Goal: Task Accomplishment & Management: Manage account settings

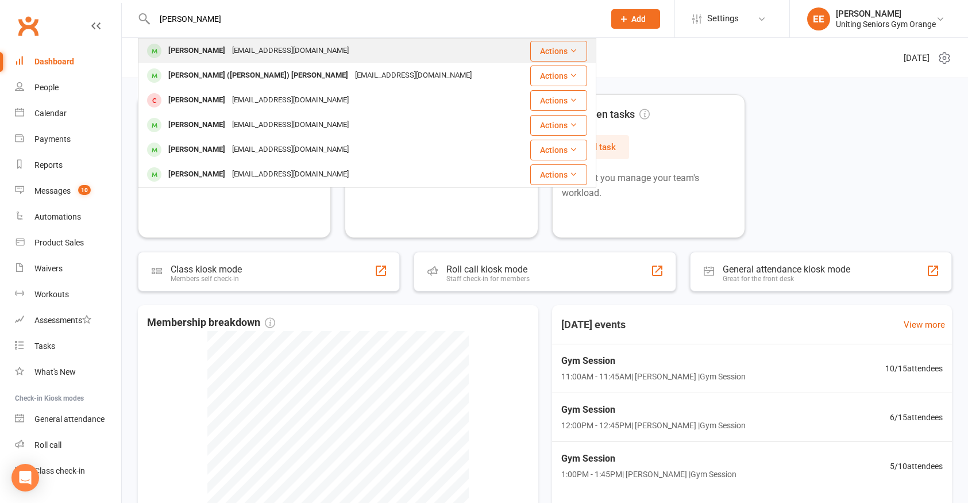
type input "[PERSON_NAME]"
click at [229, 56] on div "[EMAIL_ADDRESS][DOMAIN_NAME]" at bounding box center [290, 51] width 123 height 17
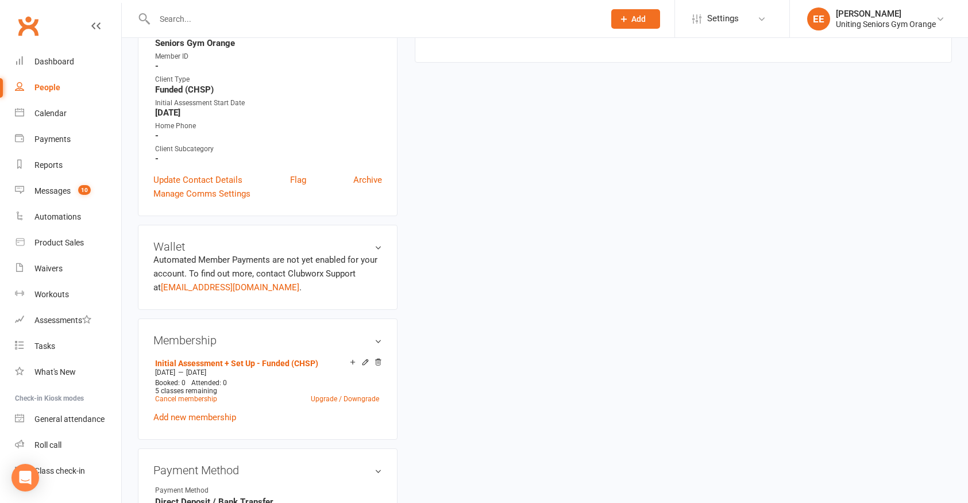
scroll to position [345, 0]
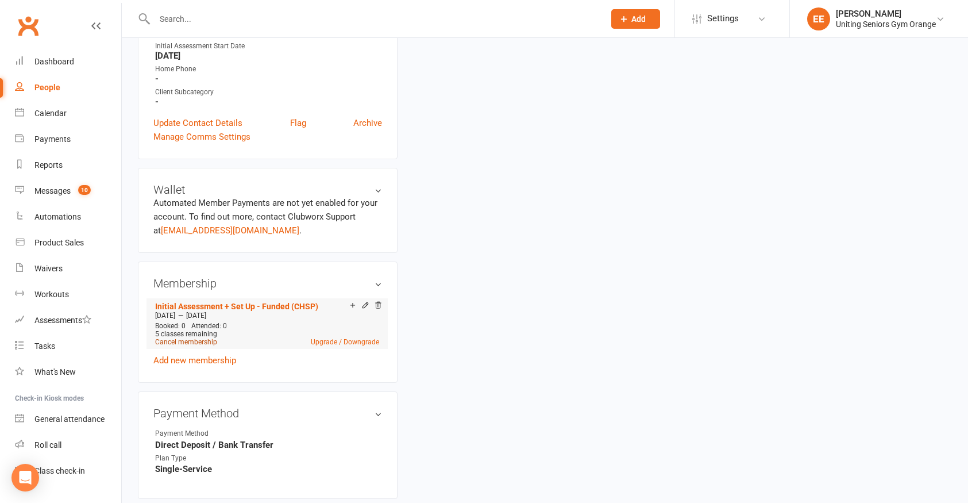
click at [208, 343] on link "Cancel membership" at bounding box center [186, 342] width 62 height 8
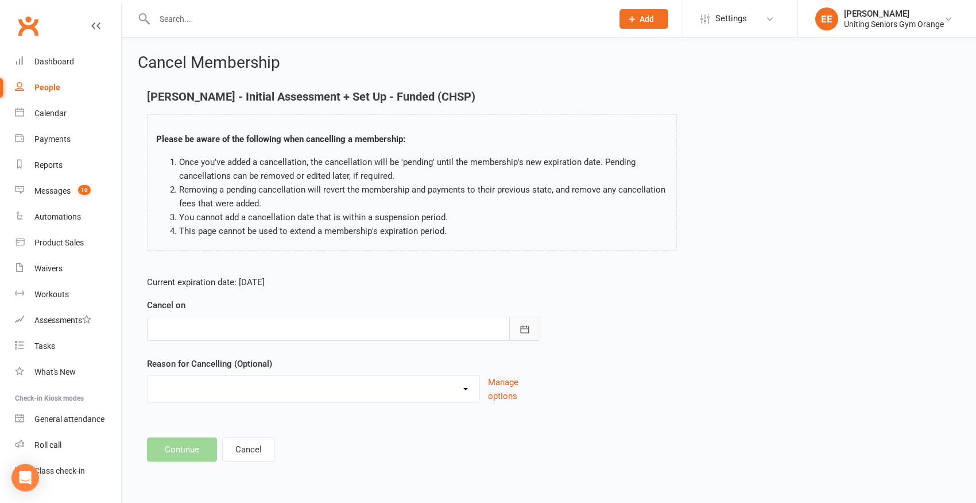
click at [514, 326] on button "button" at bounding box center [524, 328] width 31 height 24
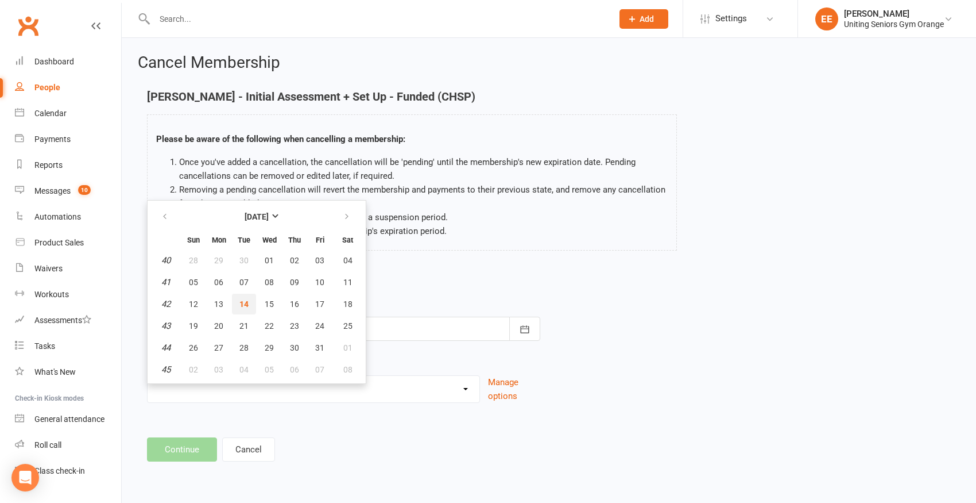
click at [240, 299] on span "14" at bounding box center [244, 303] width 9 height 9
type input "[DATE]"
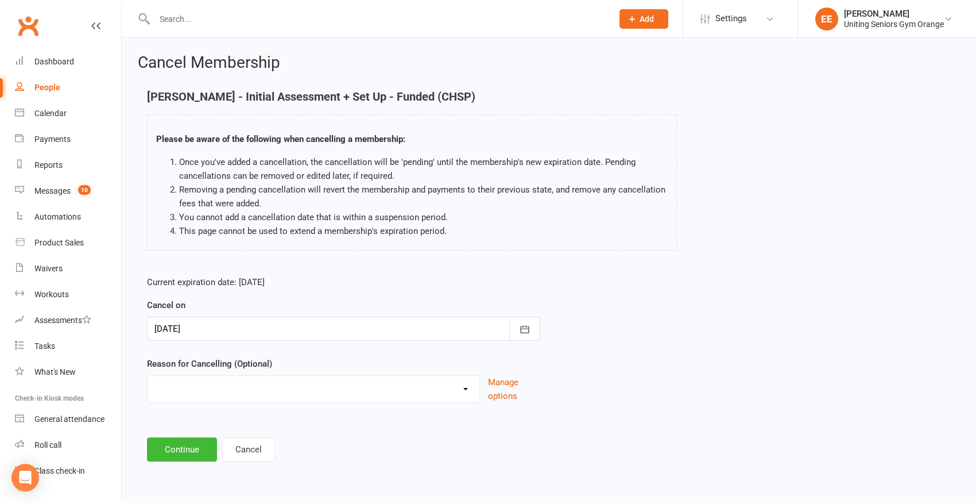
click at [247, 383] on select "EXIT Finished 10VP Finished HASP Health Reasons Holiday Injury Move to 10vp Sur…" at bounding box center [314, 387] width 332 height 23
select select "2"
click at [148, 376] on select "EXIT Finished 10VP Finished HASP Health Reasons Holiday Injury Move to 10vp Sur…" at bounding box center [314, 387] width 332 height 23
click at [178, 450] on button "Continue" at bounding box center [182, 449] width 70 height 24
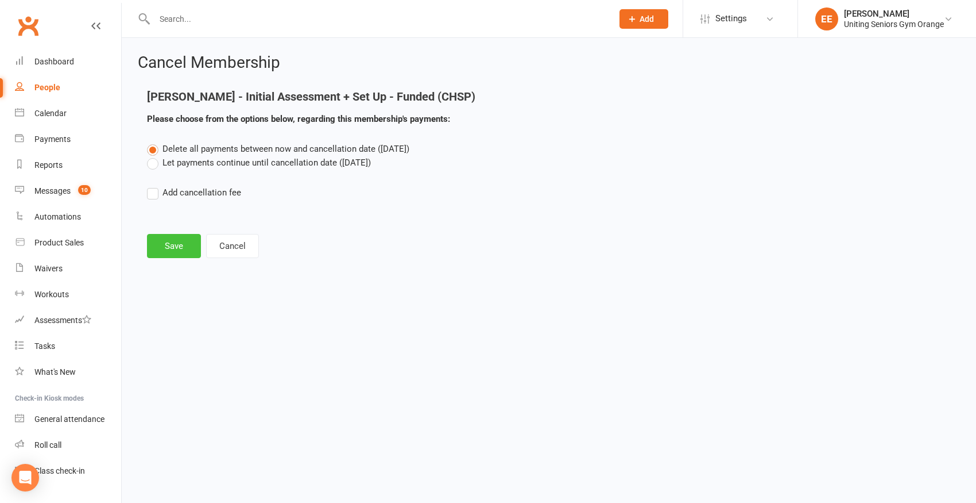
click at [161, 245] on button "Save" at bounding box center [174, 246] width 54 height 24
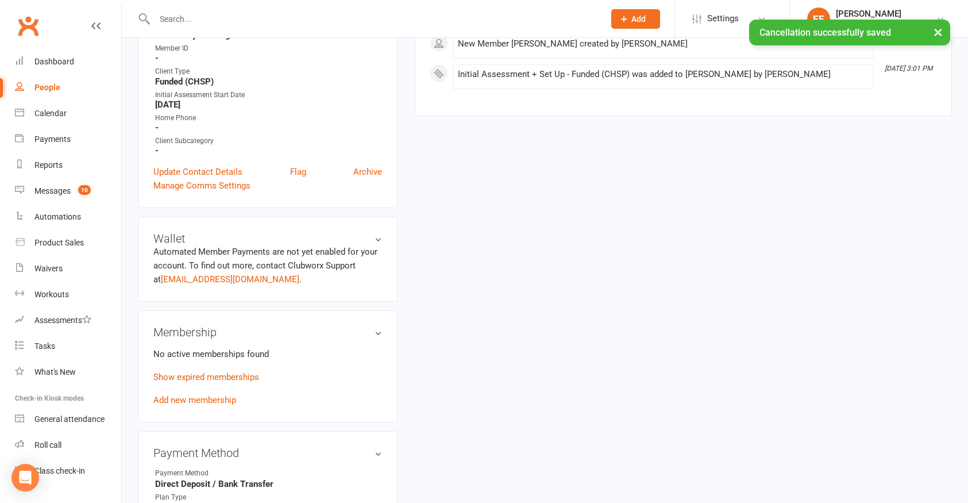
scroll to position [345, 0]
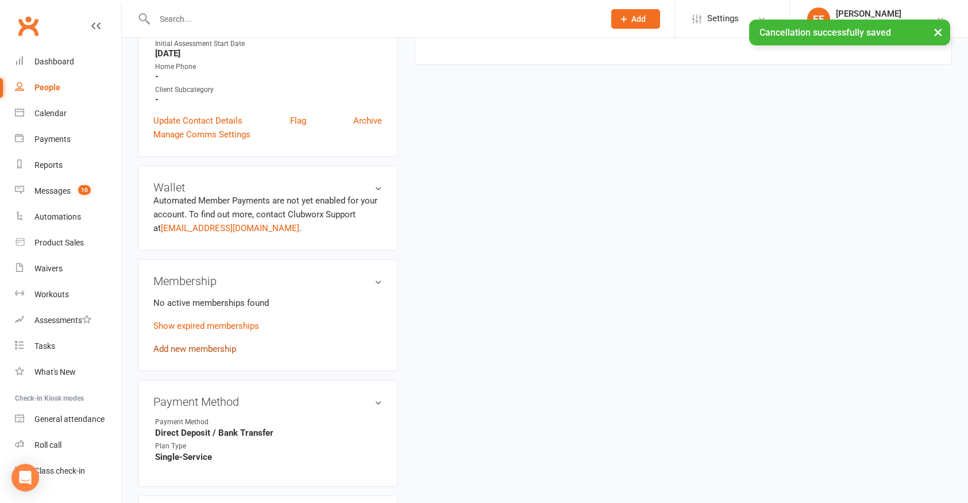
click at [194, 345] on link "Add new membership" at bounding box center [194, 348] width 83 height 10
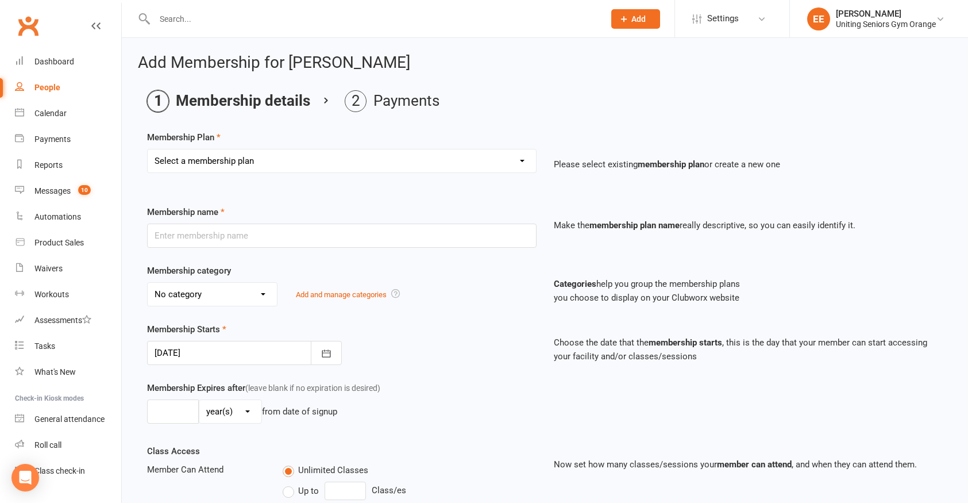
click at [276, 168] on select "Select a membership plan Create new Membership Plan Initial Assessment + Set Up…" at bounding box center [342, 160] width 388 height 23
select select "6"
click at [148, 149] on select "Select a membership plan Create new Membership Plan Initial Assessment + Set Up…" at bounding box center [342, 160] width 388 height 23
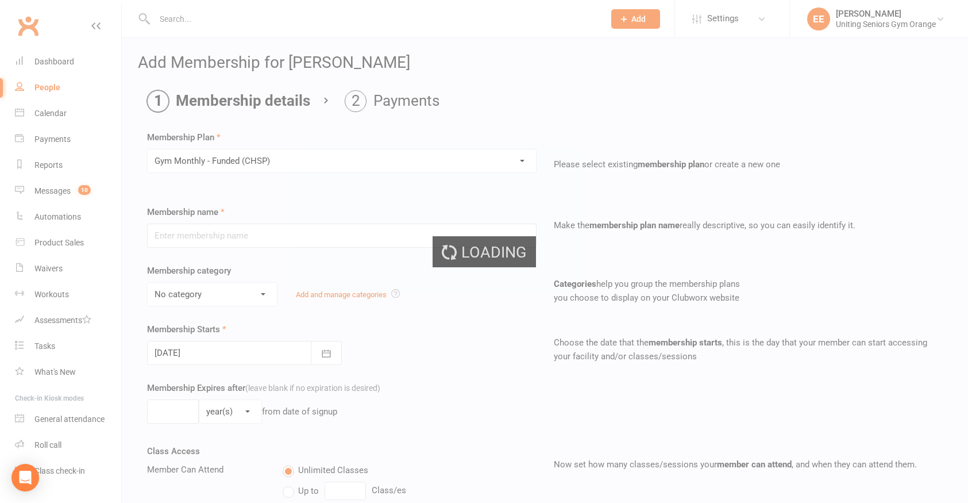
type input "Gym Monthly - Funded (CHSP)"
select select "3"
type input "0"
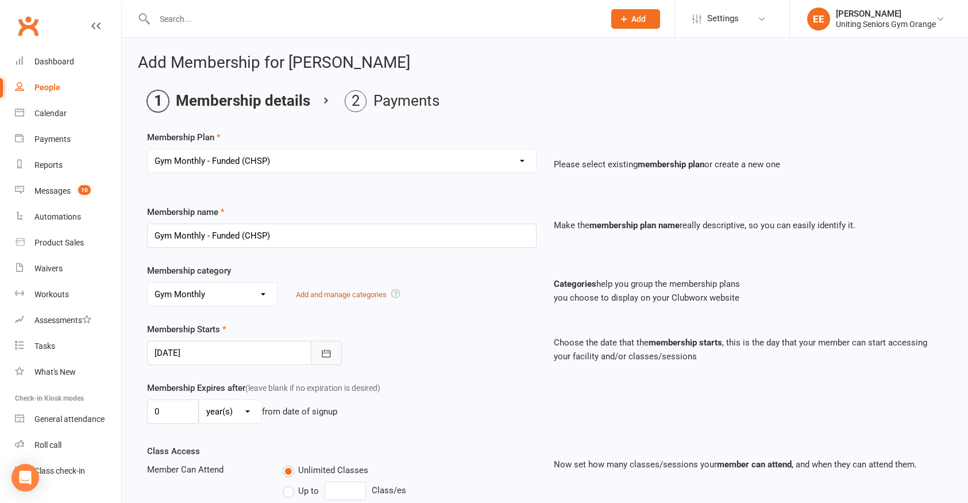
click at [318, 354] on button "button" at bounding box center [326, 353] width 31 height 24
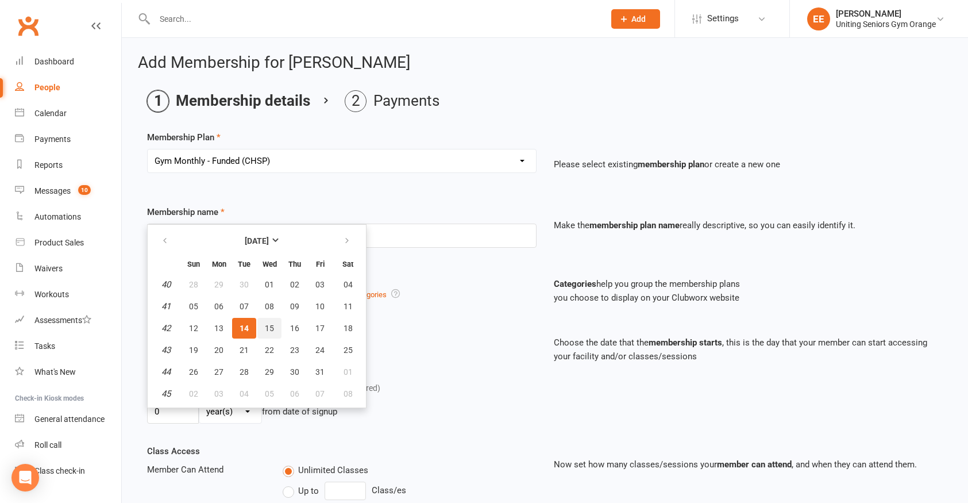
click at [274, 330] on button "15" at bounding box center [269, 328] width 24 height 21
type input "[DATE]"
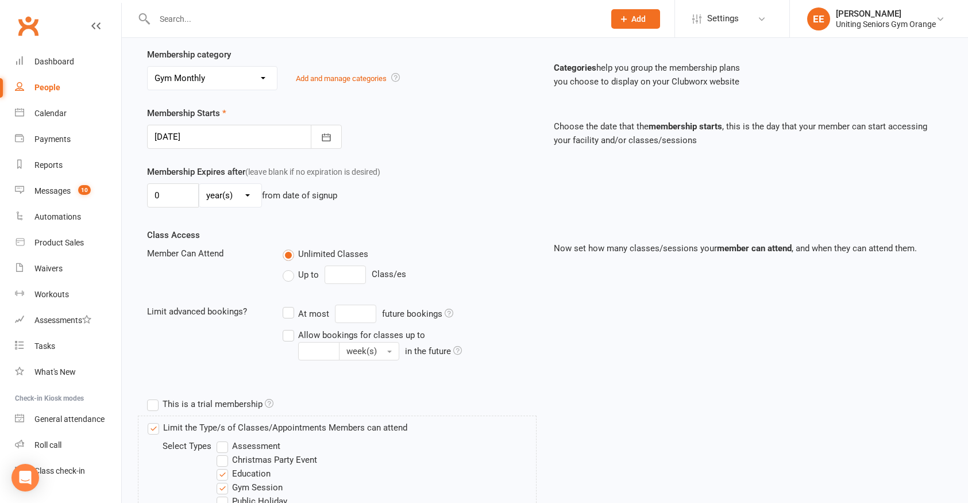
scroll to position [230, 0]
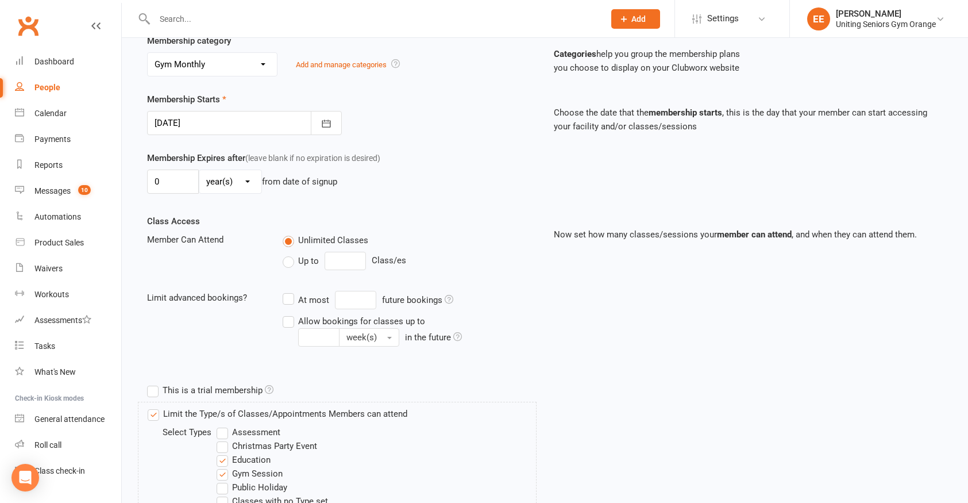
drag, startPoint x: 293, startPoint y: 323, endPoint x: 347, endPoint y: 331, distance: 54.7
click at [293, 322] on label "Allow bookings for classes up to week(s) in the future" at bounding box center [410, 330] width 254 height 33
click at [290, 314] on input "Allow bookings for classes up to week(s) in the future" at bounding box center [286, 314] width 7 height 0
click at [339, 328] on input "Allow bookings for classes up to week(s) in the future" at bounding box center [318, 337] width 41 height 18
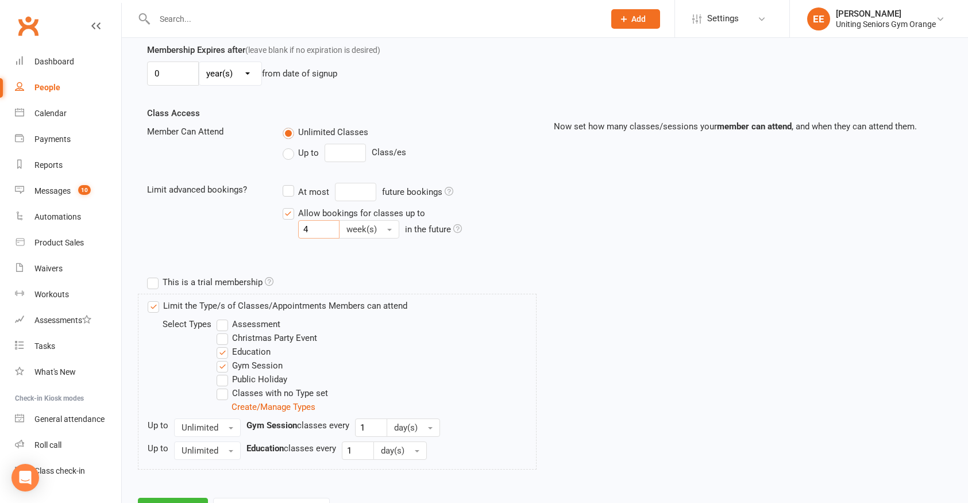
scroll to position [345, 0]
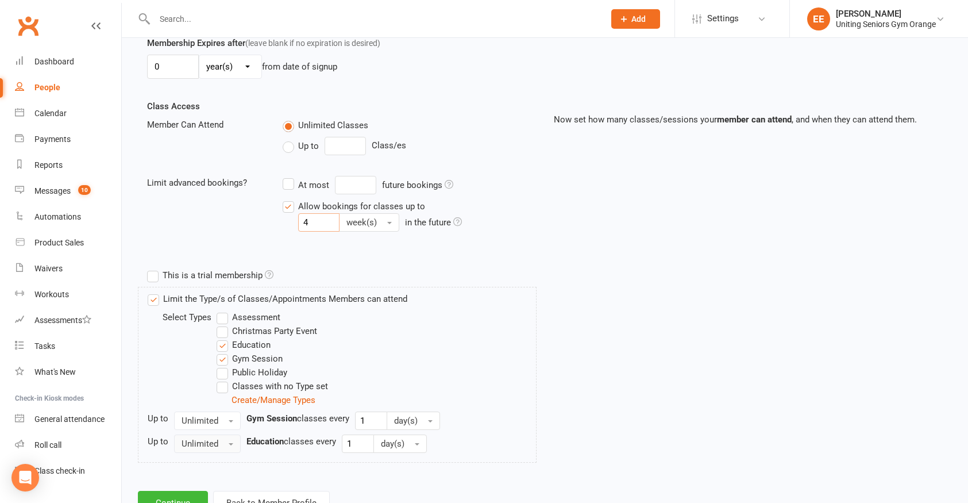
type input "4"
click at [231, 442] on button "Unlimited" at bounding box center [207, 443] width 67 height 18
click at [227, 438] on button "Unlimited" at bounding box center [207, 443] width 67 height 18
click at [223, 418] on button "Unlimited" at bounding box center [207, 420] width 67 height 18
click at [204, 461] on link "1" at bounding box center [232, 468] width 114 height 23
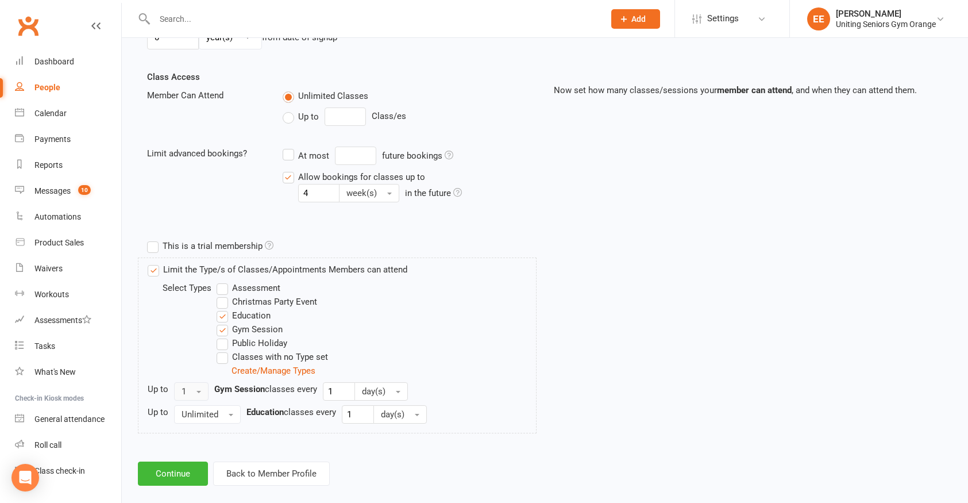
scroll to position [389, 0]
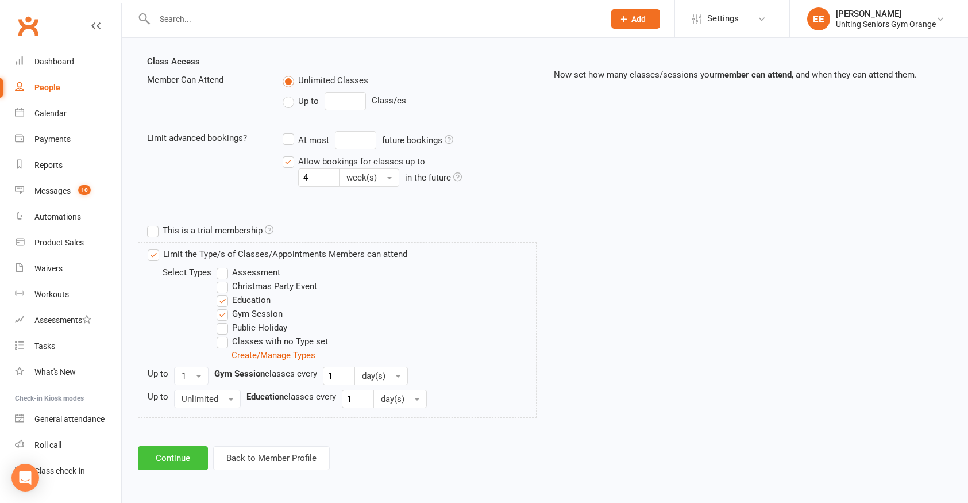
click at [188, 461] on button "Continue" at bounding box center [173, 458] width 70 height 24
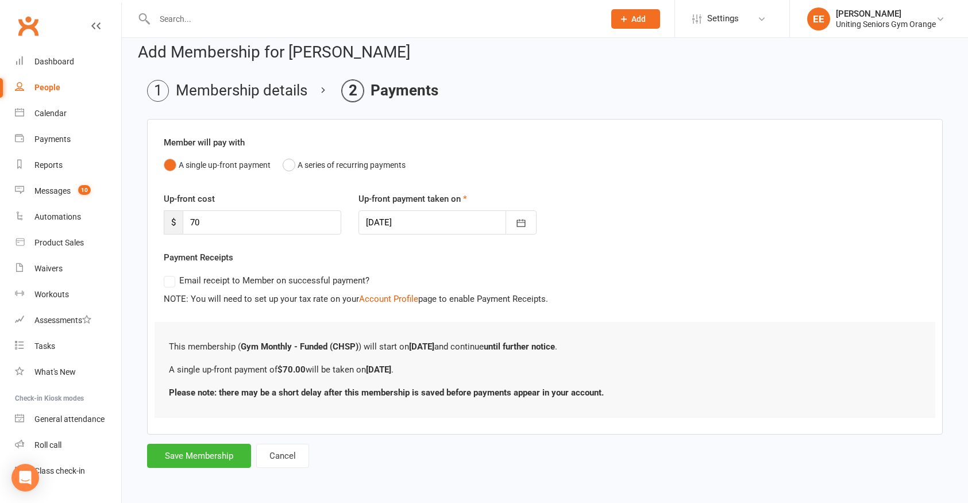
scroll to position [0, 0]
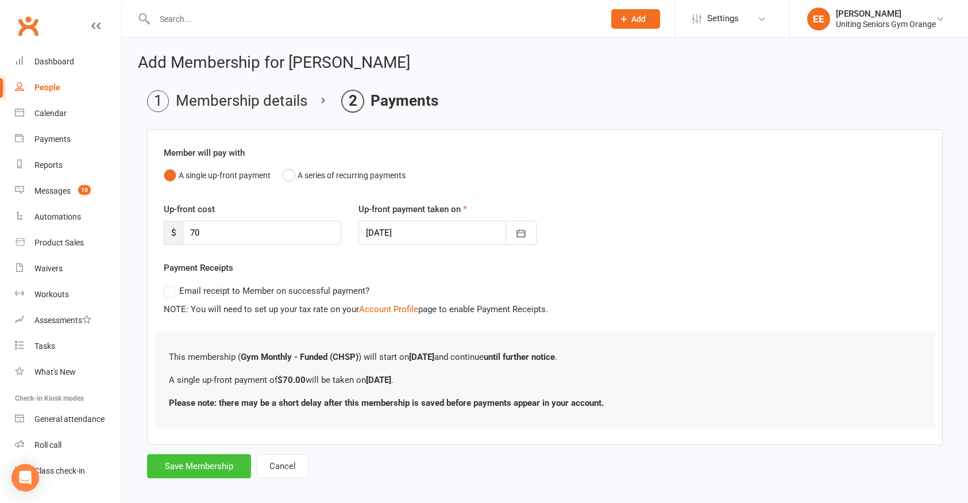
click at [204, 466] on button "Save Membership" at bounding box center [199, 466] width 104 height 24
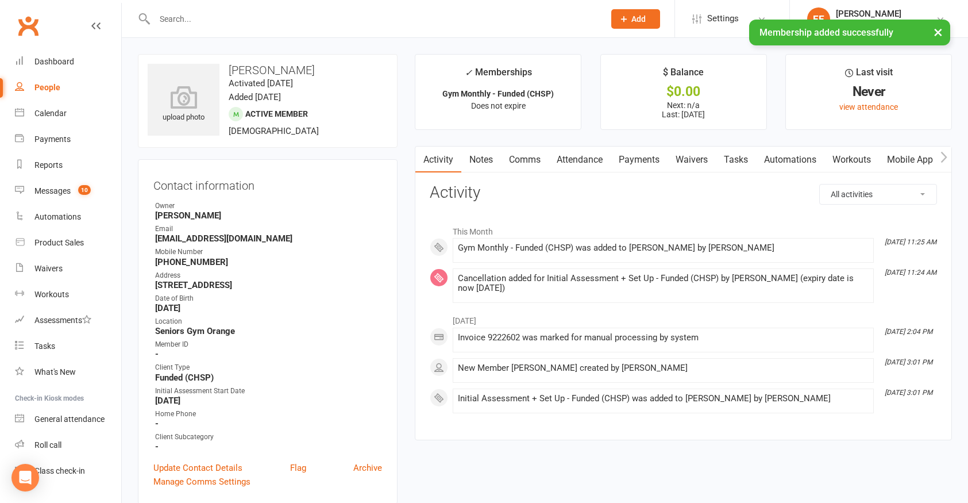
click at [901, 152] on link "Mobile App" at bounding box center [910, 159] width 62 height 26
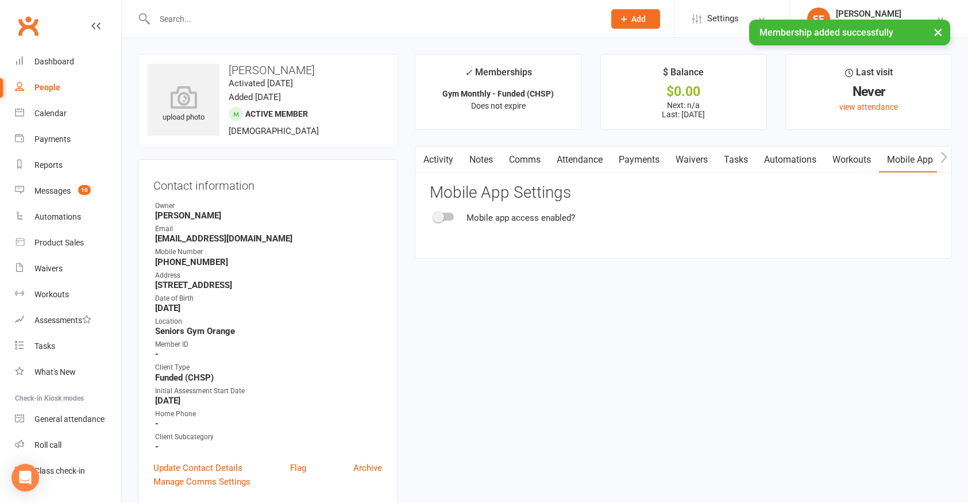
click at [437, 220] on span at bounding box center [437, 216] width 11 height 11
click at [434, 215] on input "checkbox" at bounding box center [434, 215] width 0 height 0
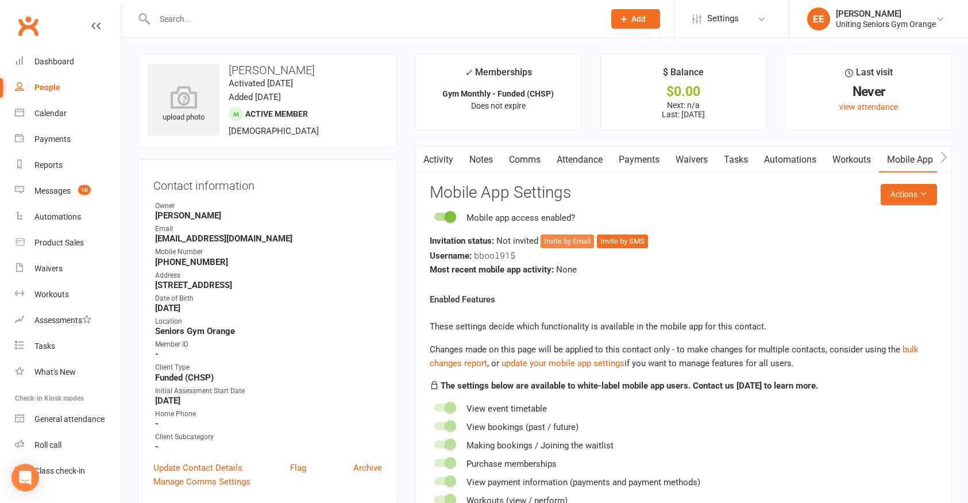
click at [589, 238] on button "Invite by Email" at bounding box center [566, 241] width 53 height 14
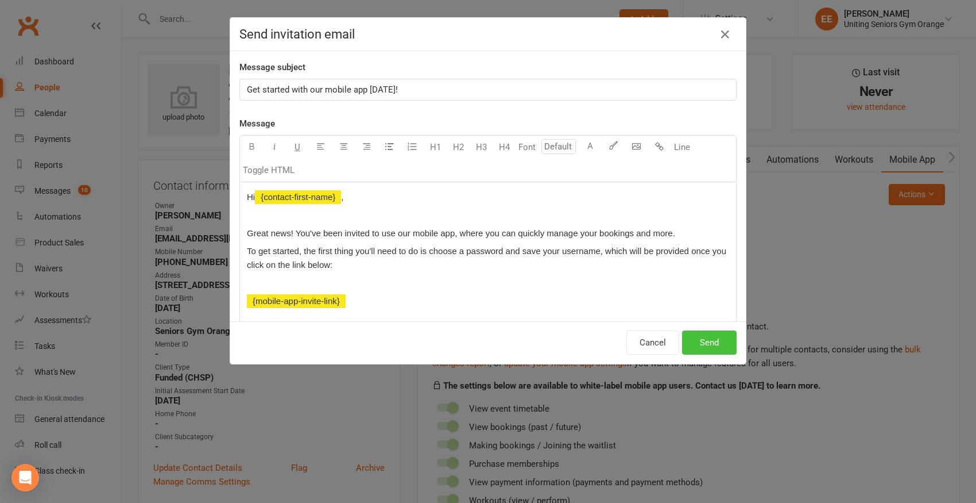
click at [683, 341] on button "Send" at bounding box center [709, 342] width 55 height 24
